Goal: Information Seeking & Learning: Learn about a topic

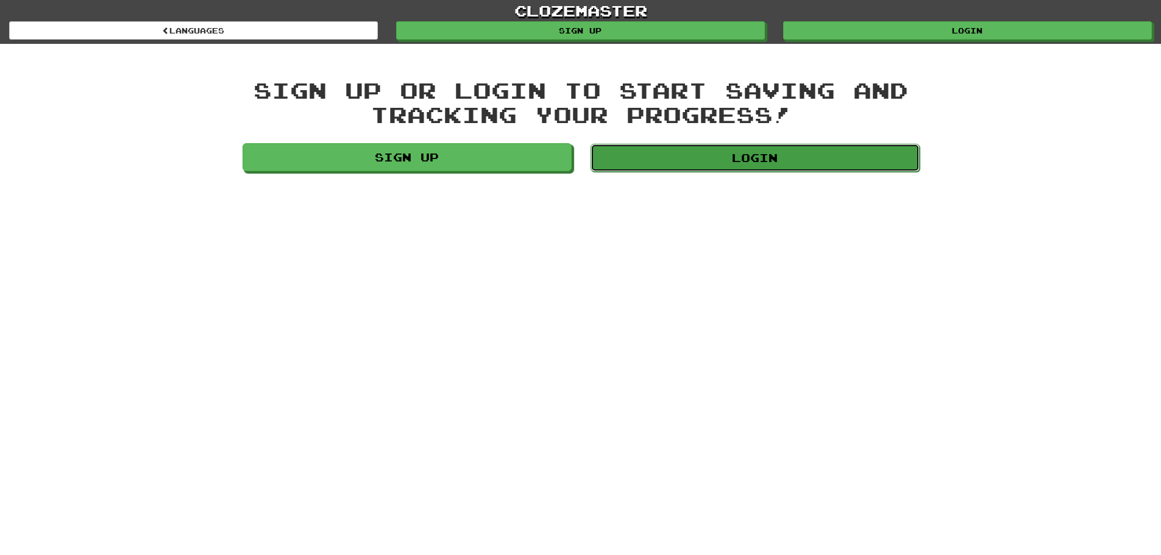
click at [684, 149] on link "Login" at bounding box center [754, 158] width 329 height 28
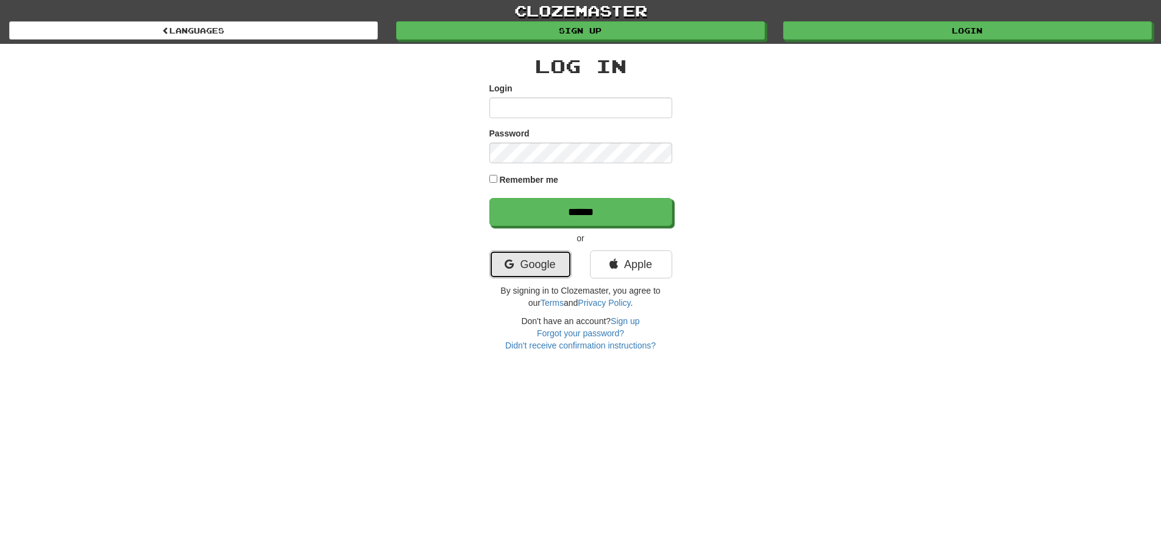
click at [547, 253] on link "Google" at bounding box center [530, 264] width 82 height 28
drag, startPoint x: 547, startPoint y: 257, endPoint x: 547, endPoint y: 238, distance: 18.3
click at [547, 257] on link "Google" at bounding box center [530, 264] width 82 height 28
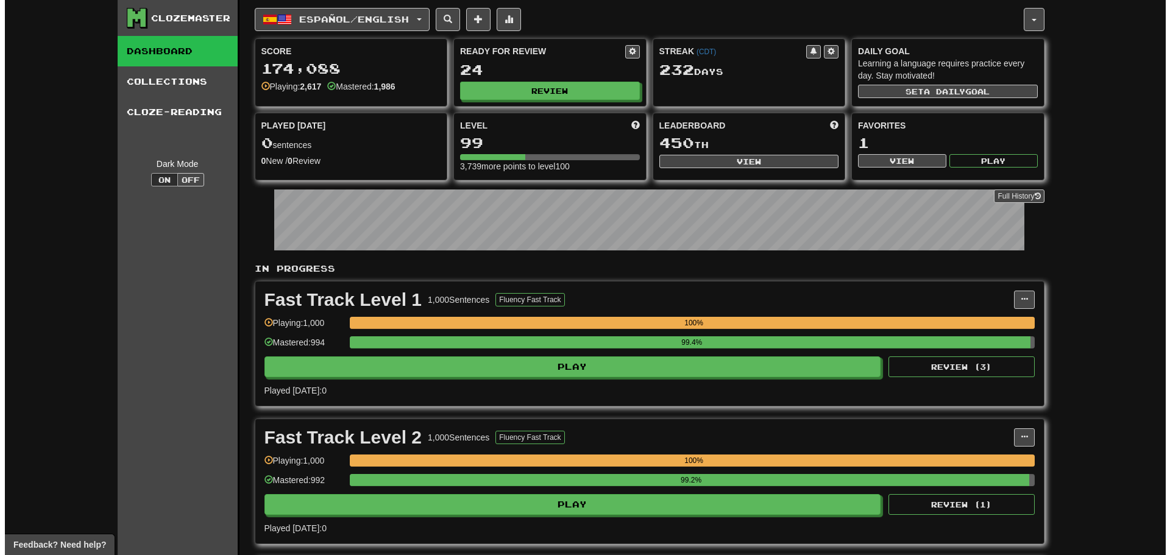
scroll to position [183, 0]
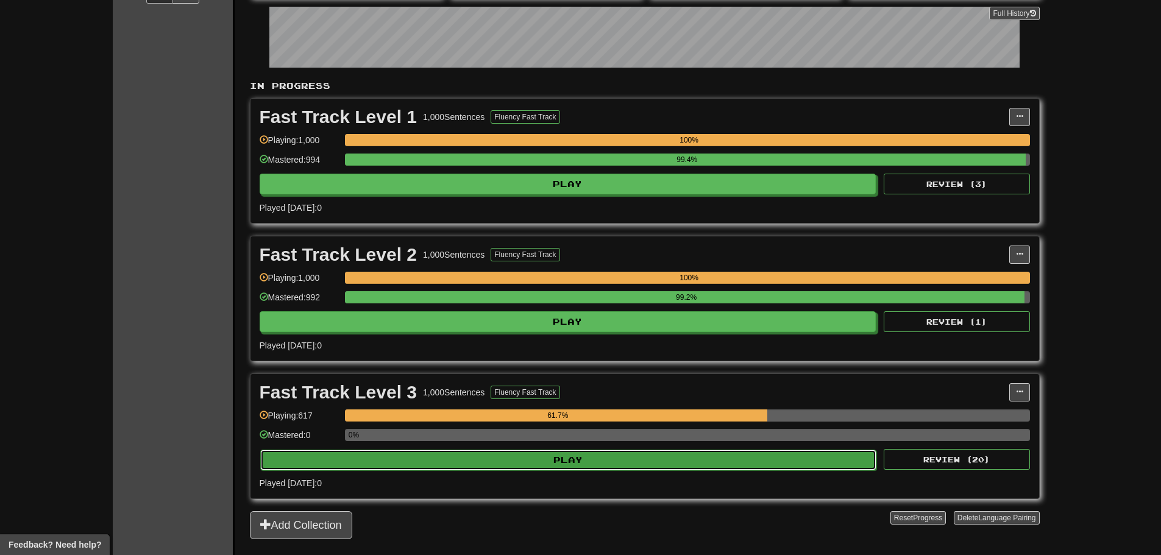
click at [509, 456] on button "Play" at bounding box center [568, 460] width 617 height 21
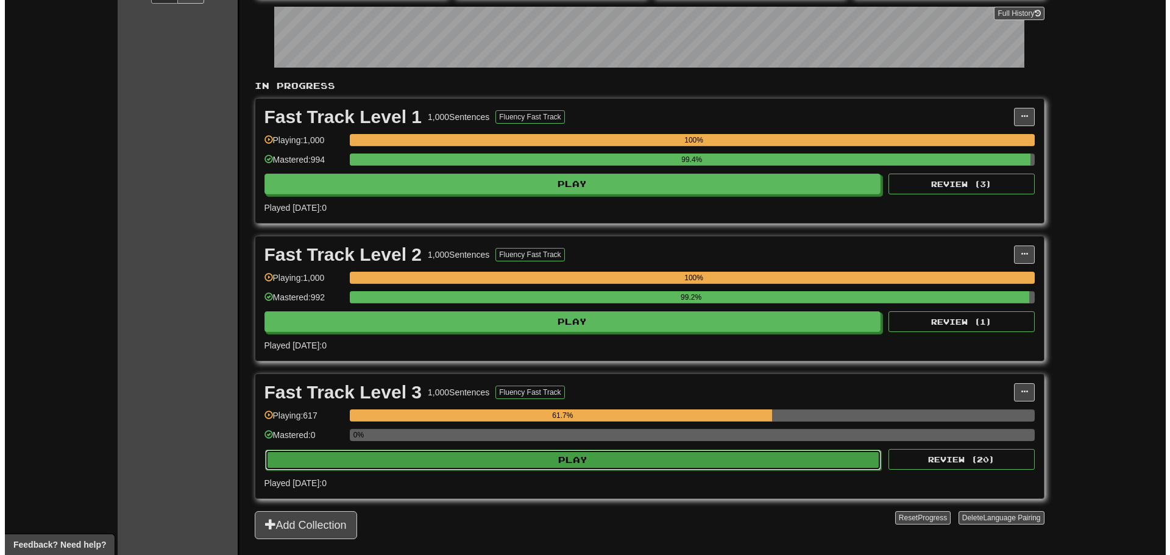
select select "**"
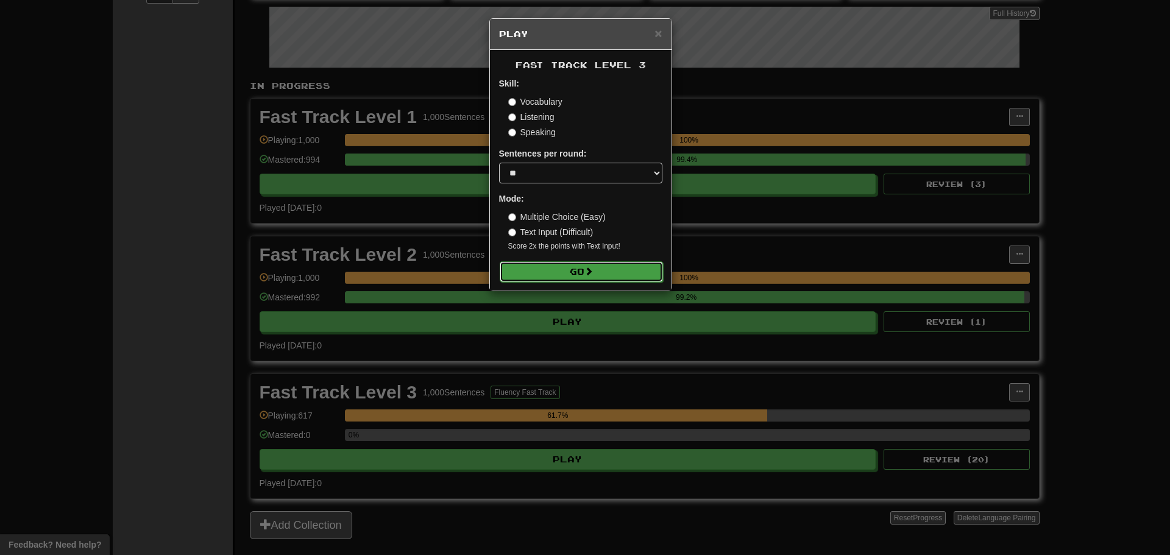
click at [562, 271] on button "Go" at bounding box center [581, 271] width 163 height 21
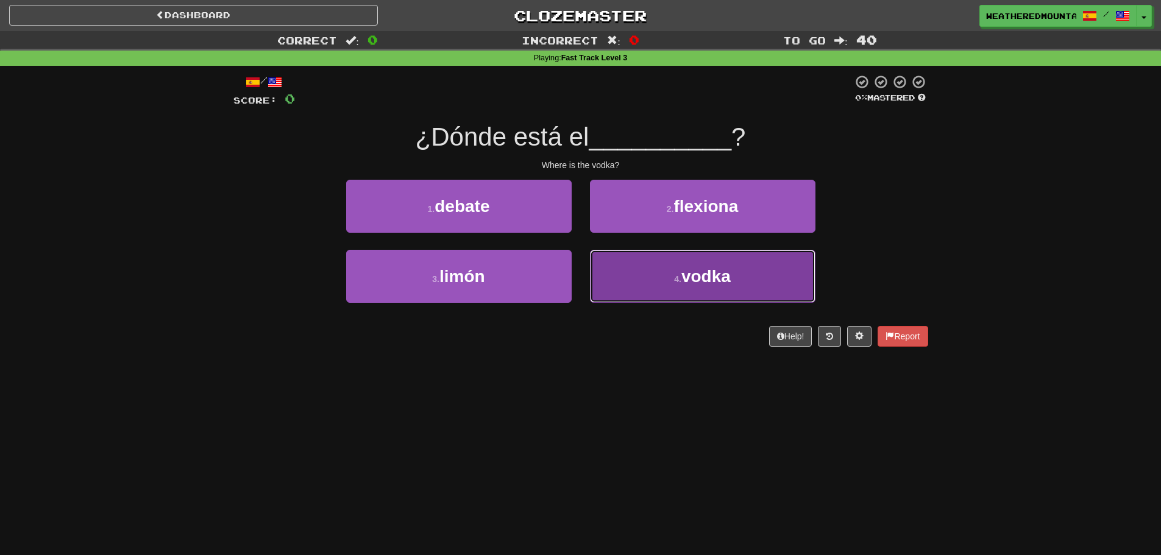
click at [653, 274] on button "4 . vodka" at bounding box center [702, 276] width 225 height 53
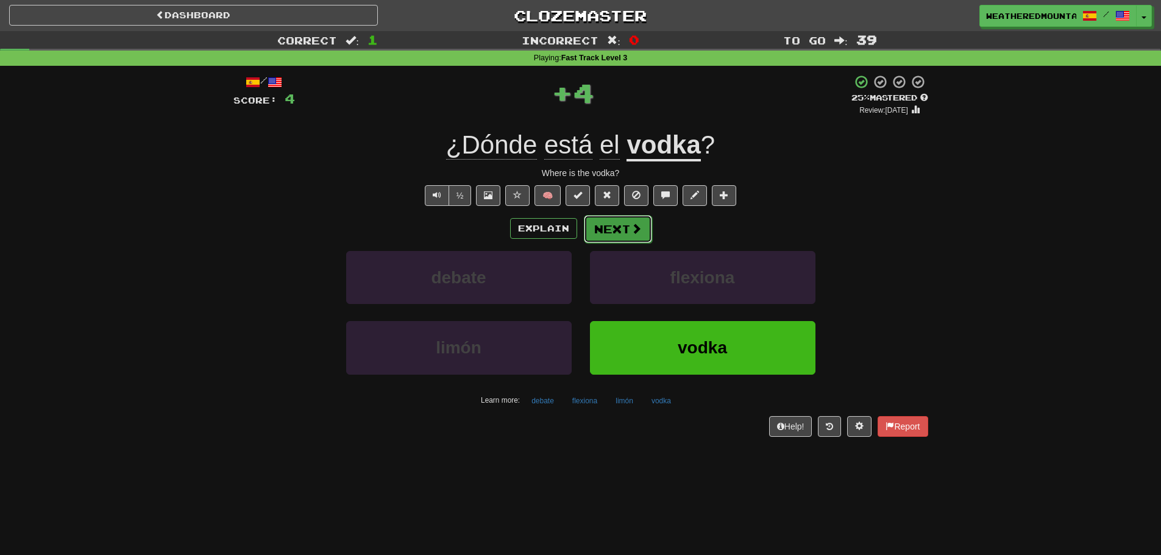
click at [645, 231] on button "Next" at bounding box center [618, 229] width 68 height 28
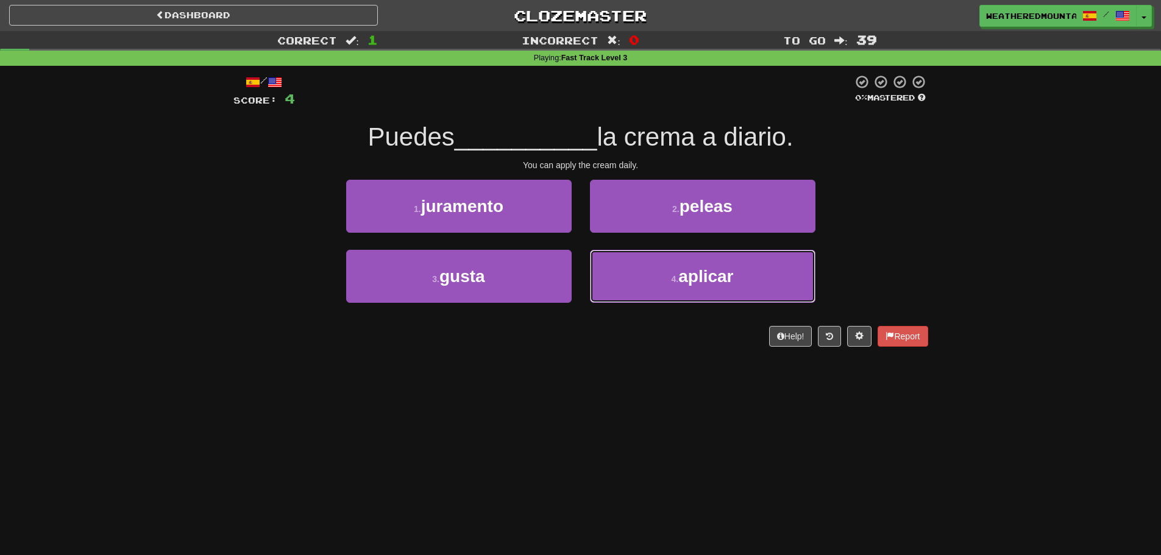
drag, startPoint x: 631, startPoint y: 252, endPoint x: 636, endPoint y: 244, distance: 9.8
click at [635, 252] on button "4 . aplicar" at bounding box center [702, 276] width 225 height 53
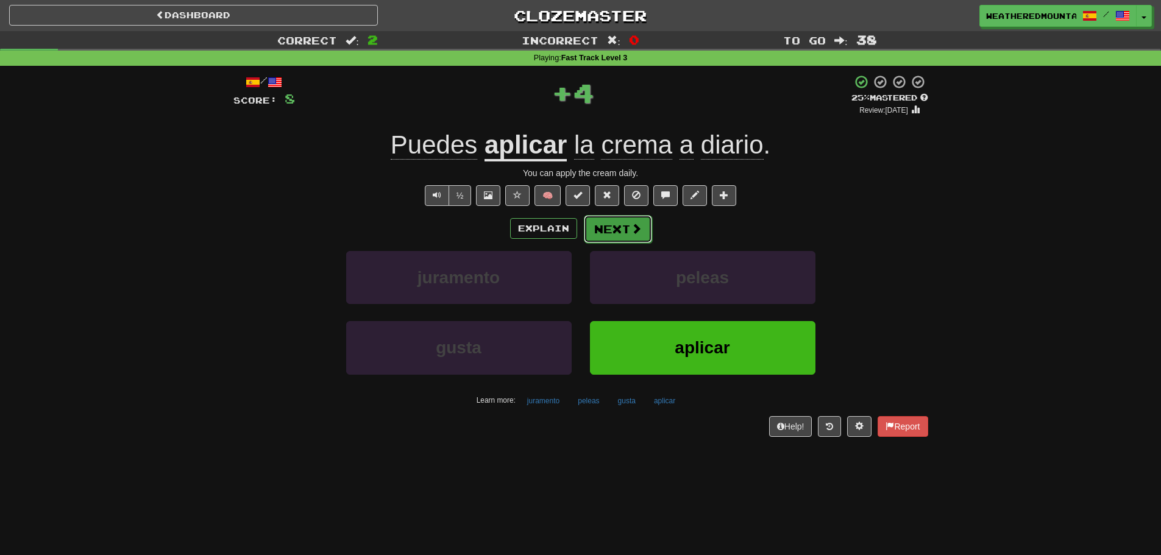
click at [621, 218] on button "Next" at bounding box center [618, 229] width 68 height 28
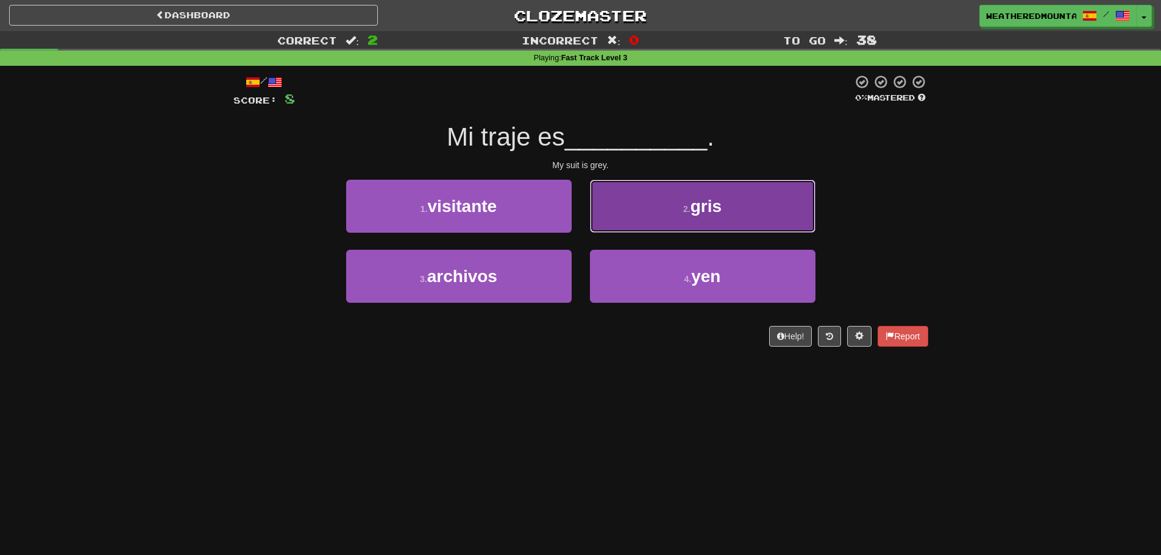
click at [607, 226] on button "2 . gris" at bounding box center [702, 206] width 225 height 53
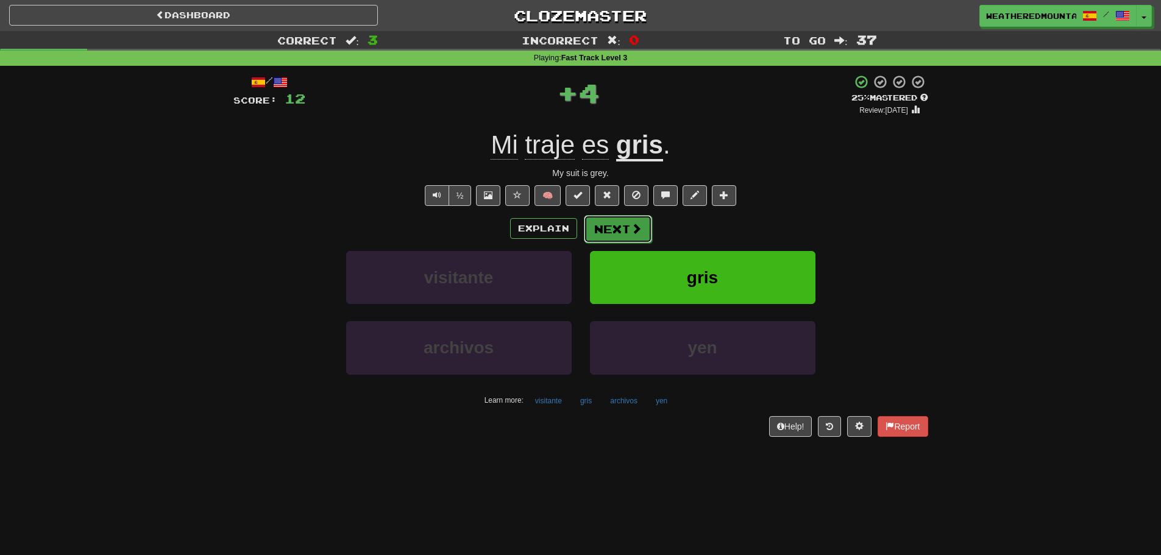
click at [612, 238] on button "Next" at bounding box center [618, 229] width 68 height 28
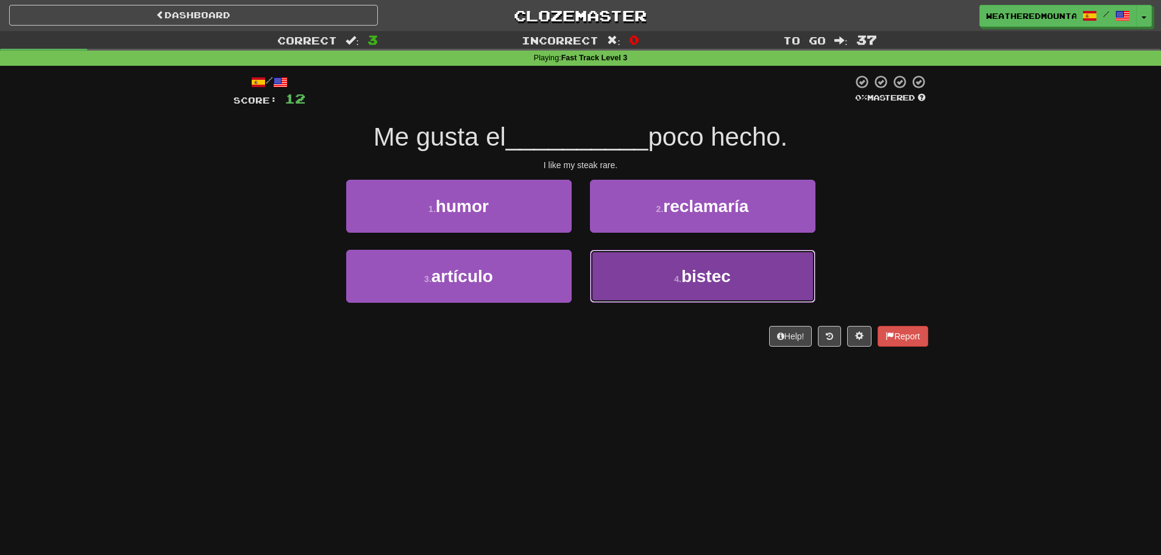
click at [606, 264] on button "4 . bistec" at bounding box center [702, 276] width 225 height 53
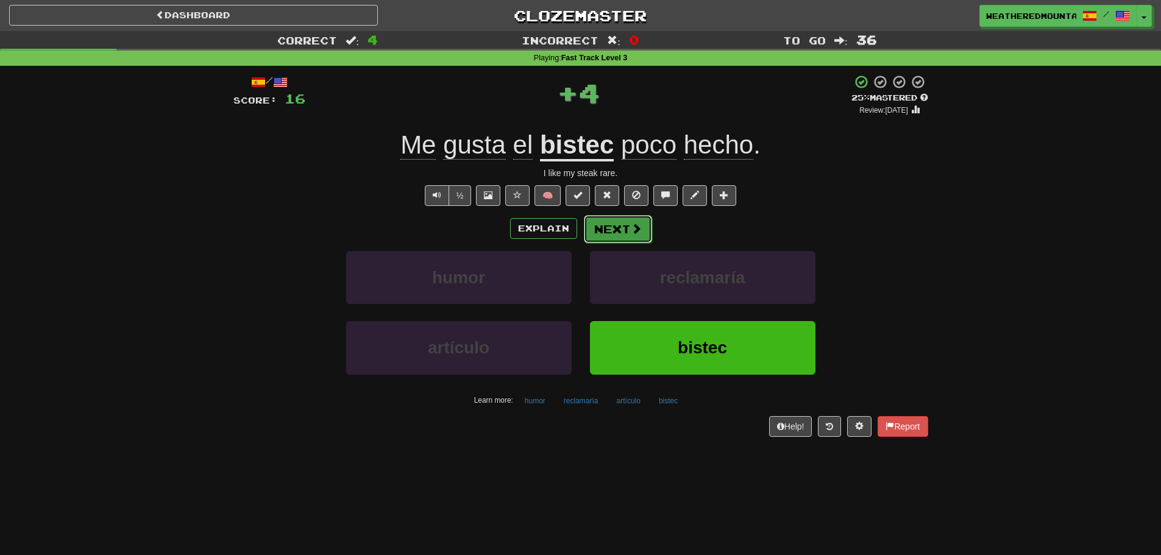
click at [601, 227] on button "Next" at bounding box center [618, 229] width 68 height 28
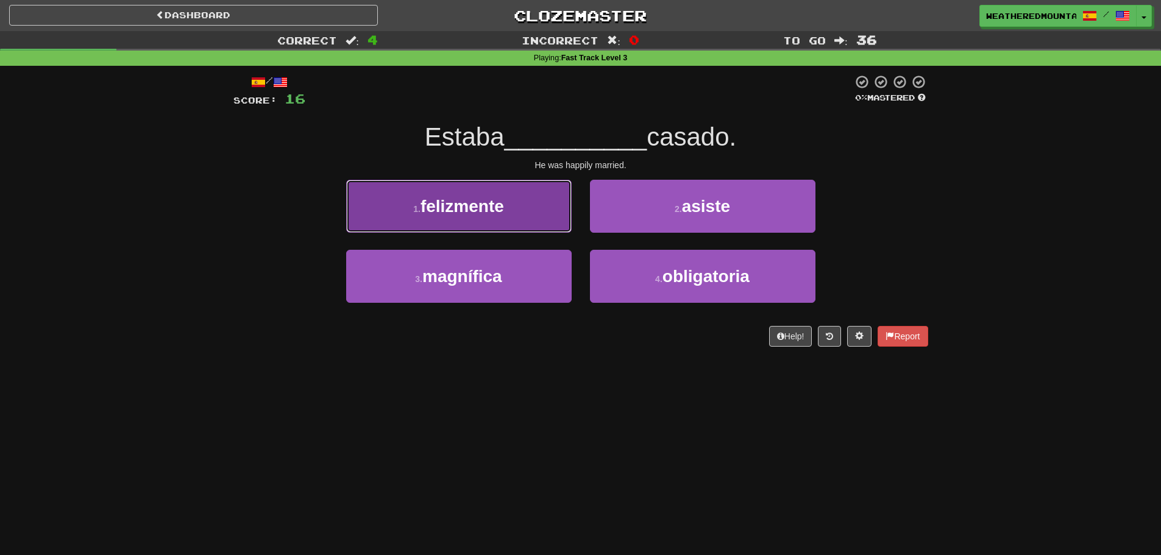
click at [520, 192] on button "1 . felizmente" at bounding box center [458, 206] width 225 height 53
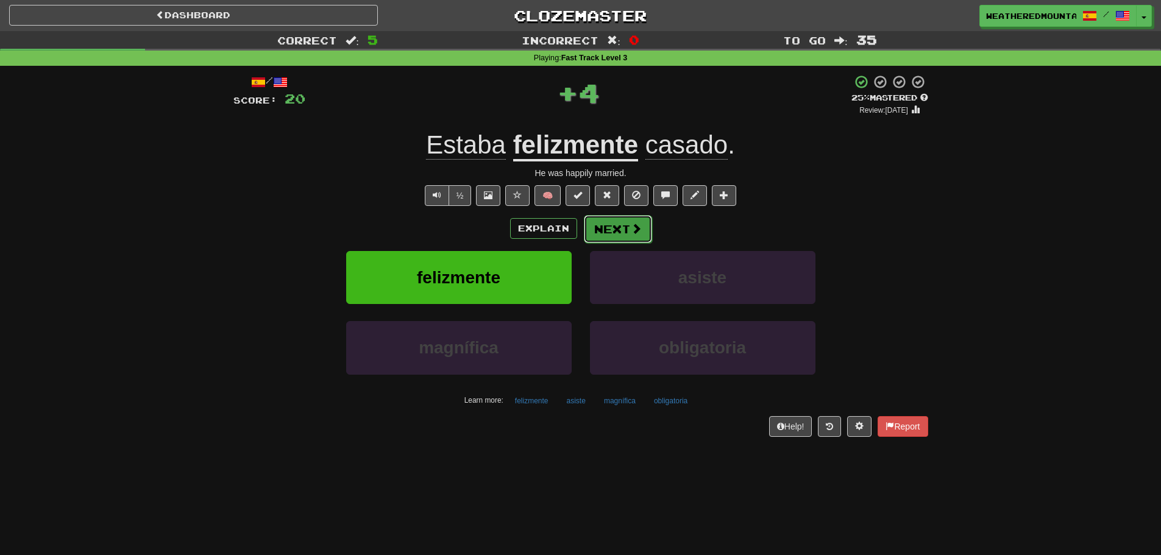
click at [628, 237] on button "Next" at bounding box center [618, 229] width 68 height 28
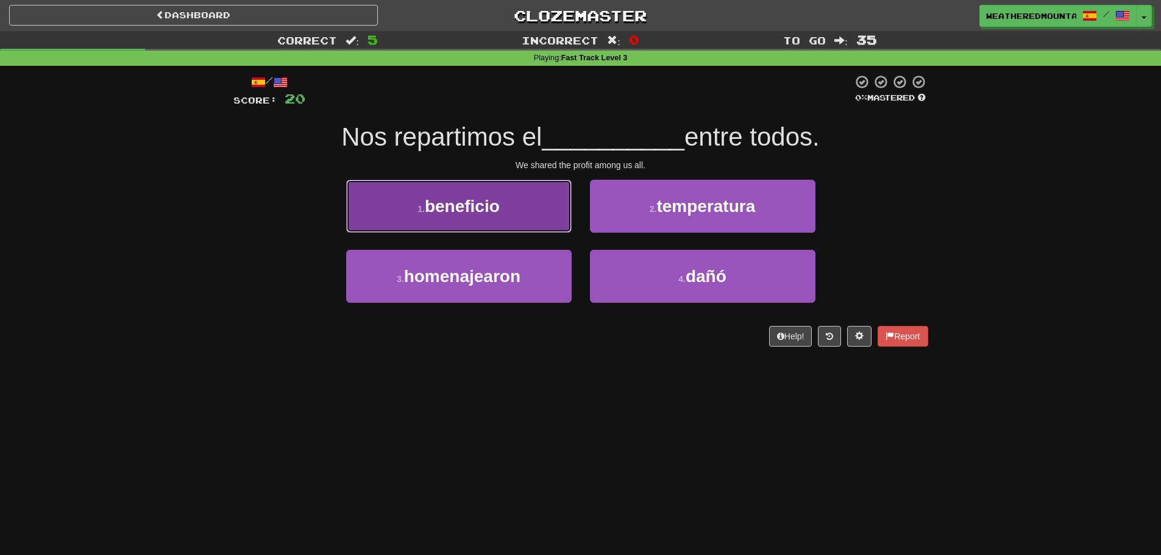
click at [525, 214] on button "1 . beneficio" at bounding box center [458, 206] width 225 height 53
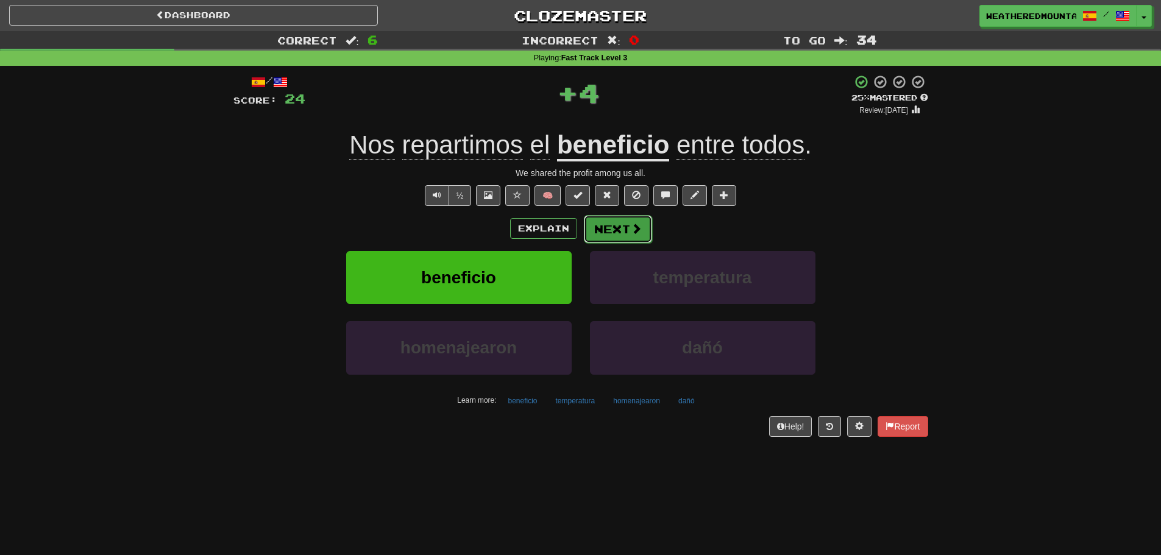
click at [594, 223] on button "Next" at bounding box center [618, 229] width 68 height 28
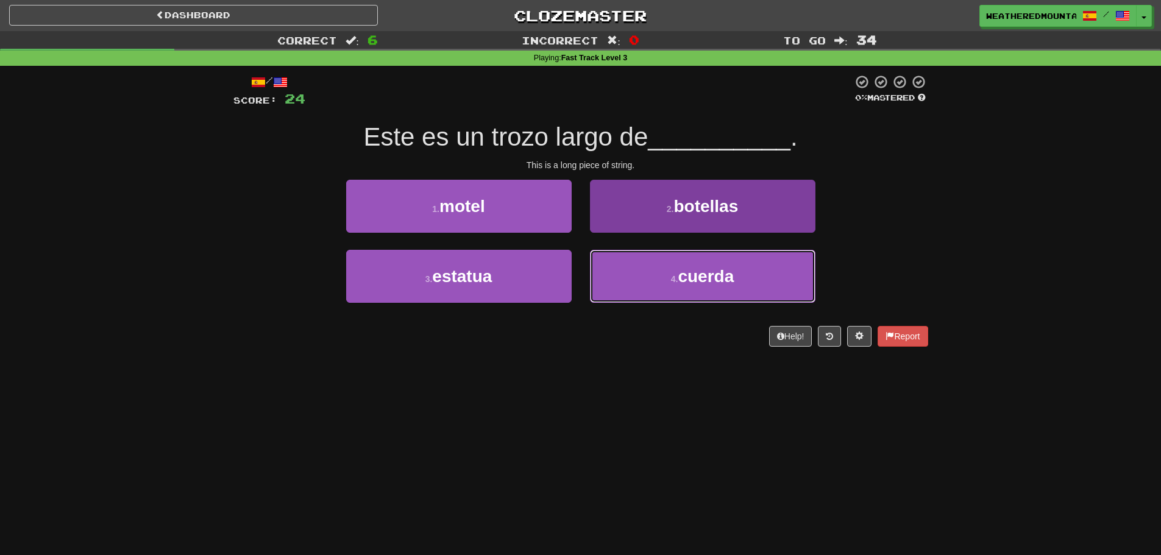
click at [600, 257] on button "4 . cuerda" at bounding box center [702, 276] width 225 height 53
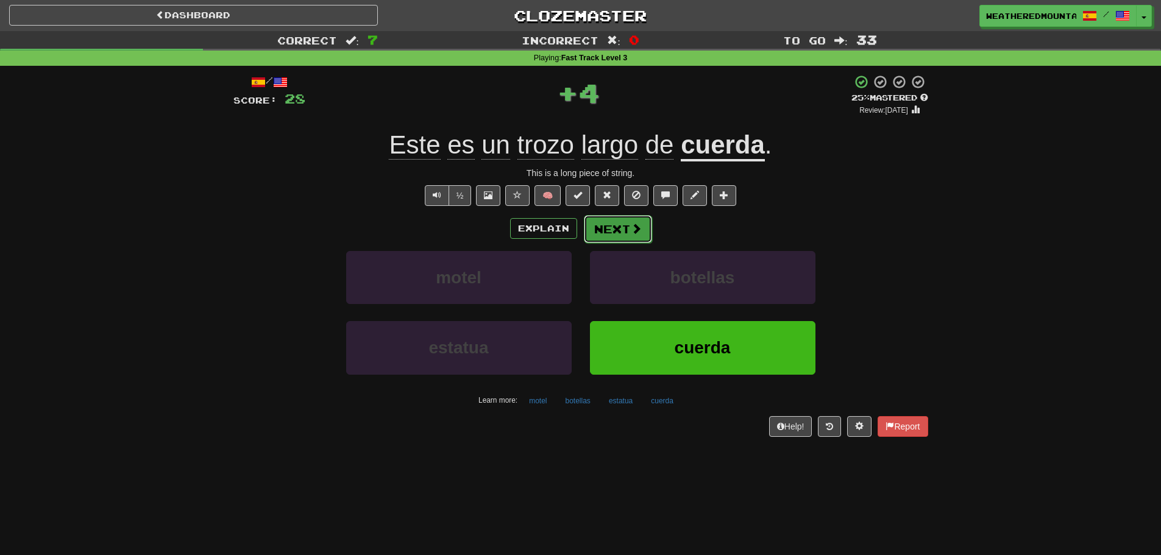
click at [601, 233] on button "Next" at bounding box center [618, 229] width 68 height 28
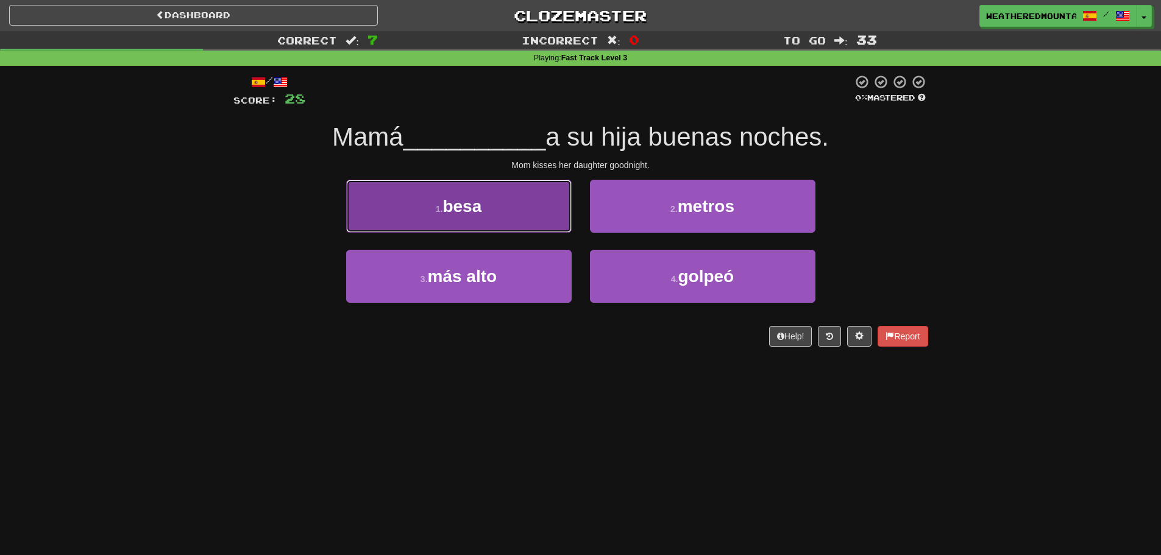
click at [561, 224] on button "1 . besa" at bounding box center [458, 206] width 225 height 53
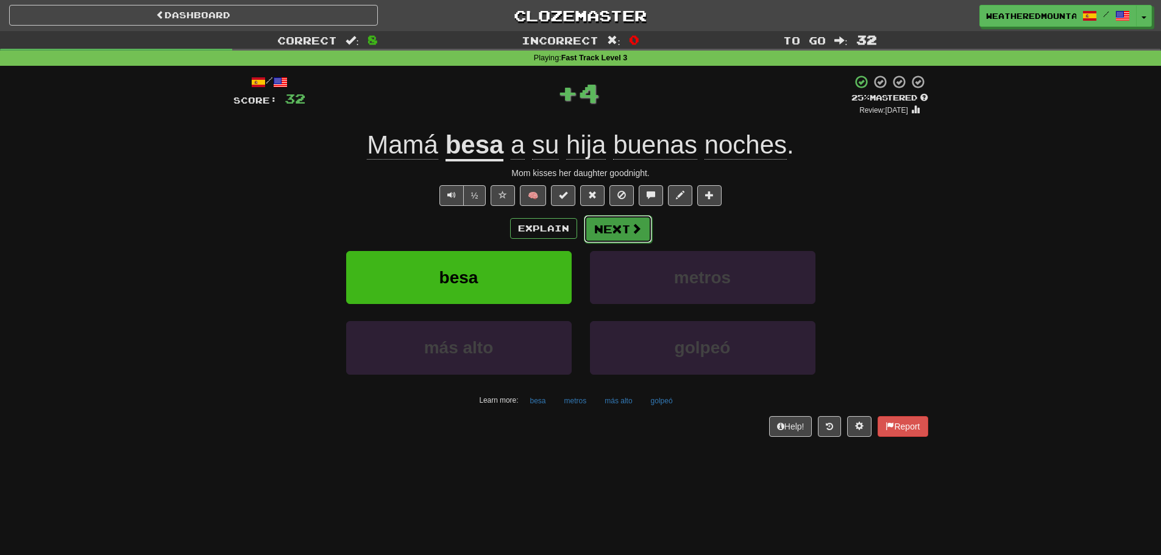
click at [584, 227] on button "Next" at bounding box center [618, 229] width 68 height 28
